Goal: Task Accomplishment & Management: Manage account settings

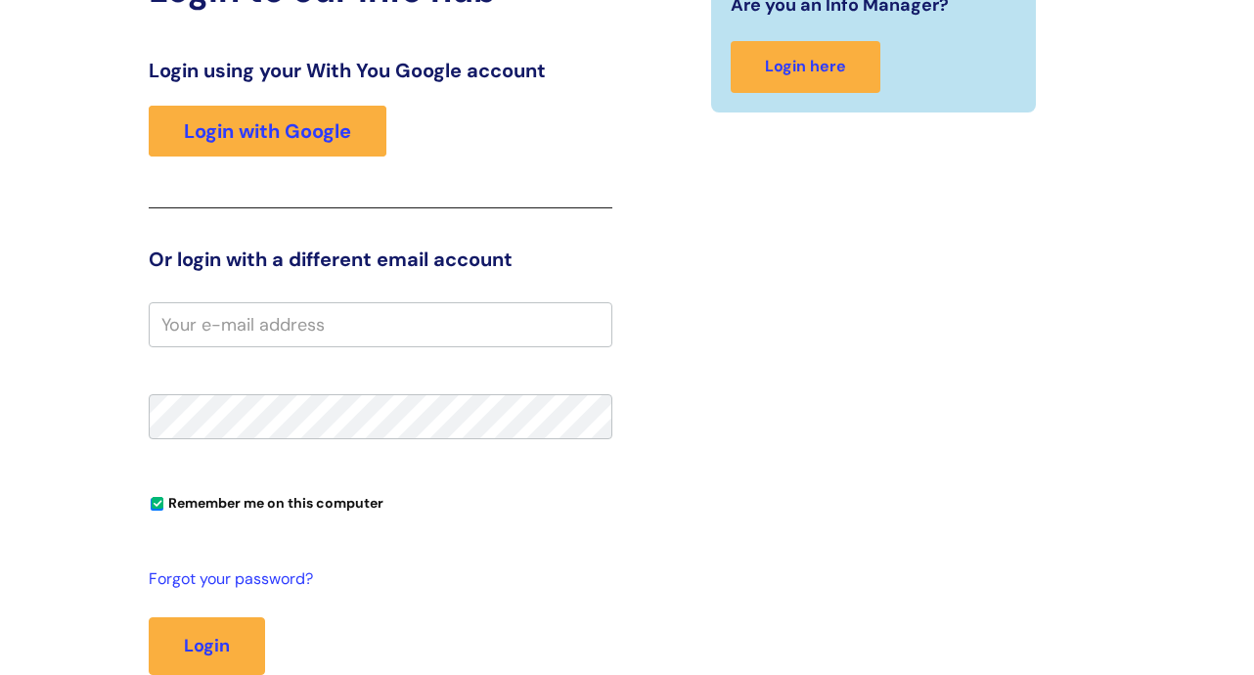
scroll to position [391, 0]
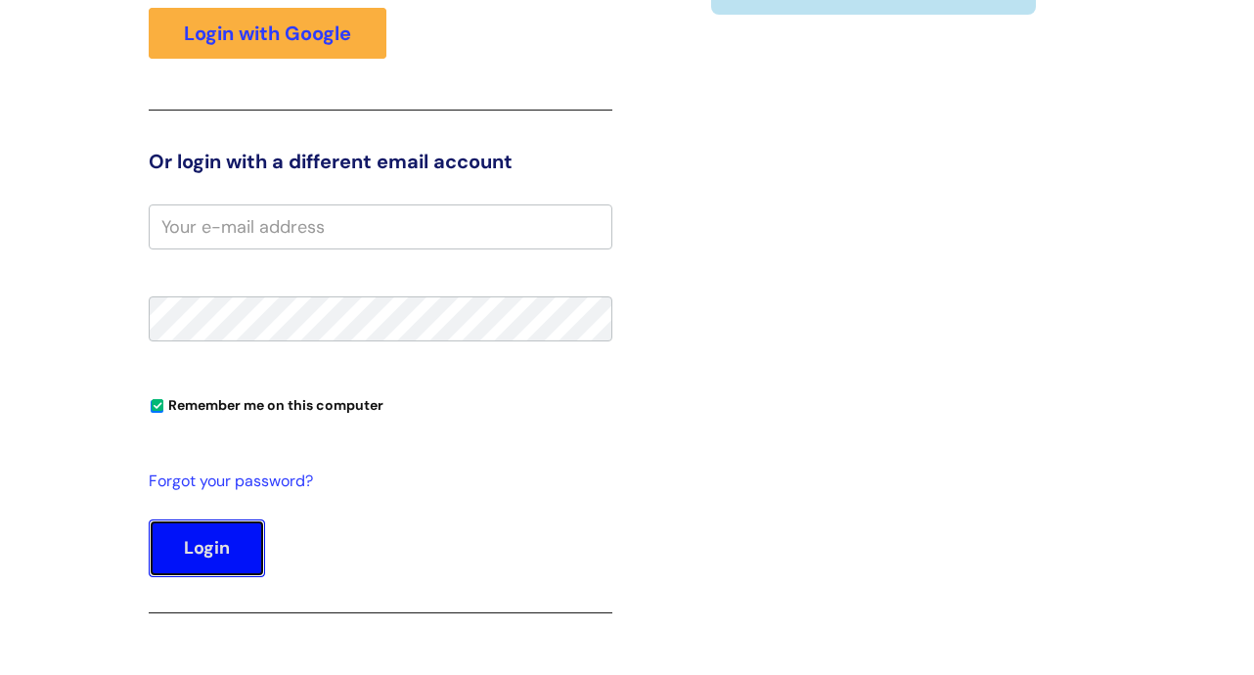
click at [182, 555] on button "Login" at bounding box center [207, 548] width 116 height 57
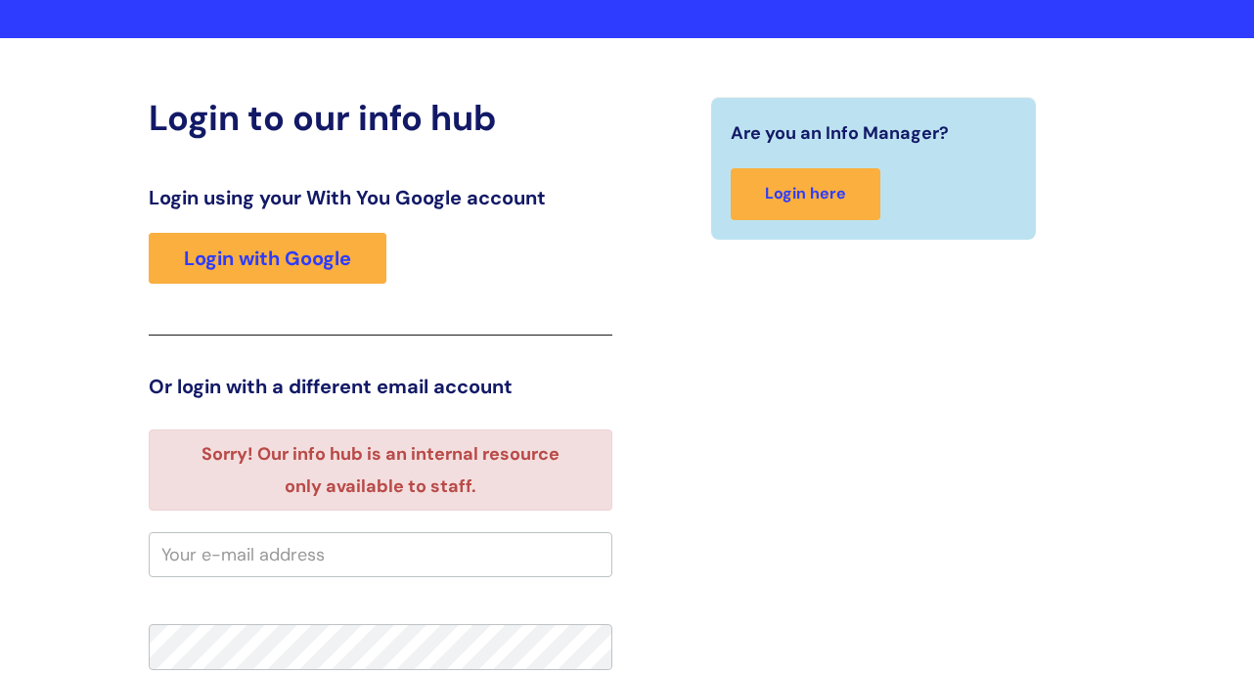
scroll to position [19, 0]
